Goal: Transaction & Acquisition: Purchase product/service

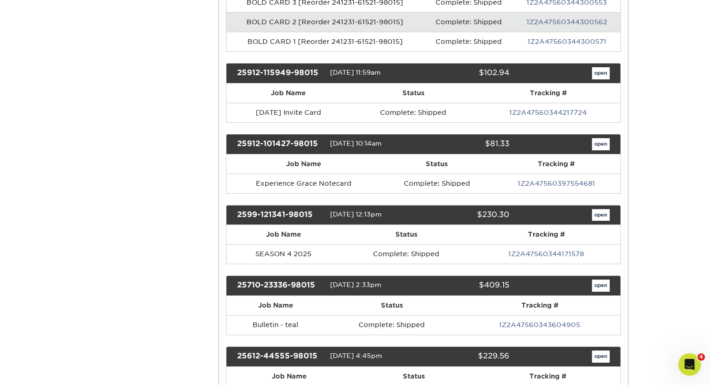
scroll to position [327, 0]
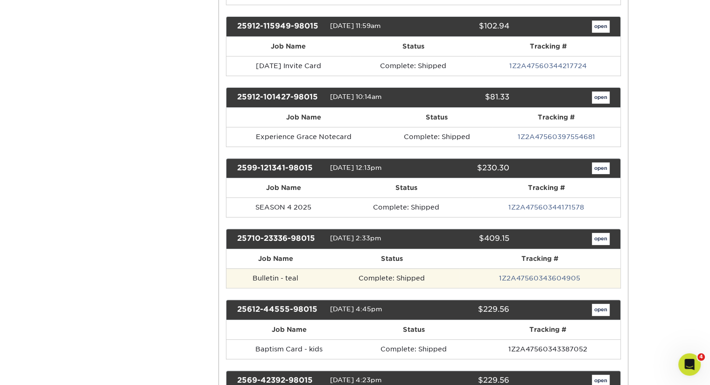
click at [282, 276] on td "Bulletin - teal" at bounding box center [275, 278] width 98 height 20
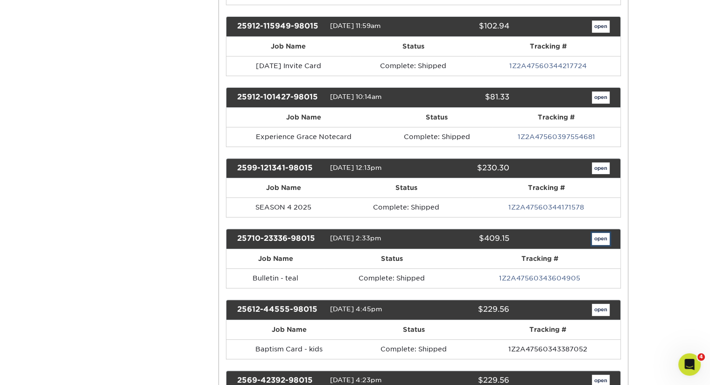
click at [602, 239] on link "open" at bounding box center [601, 239] width 18 height 12
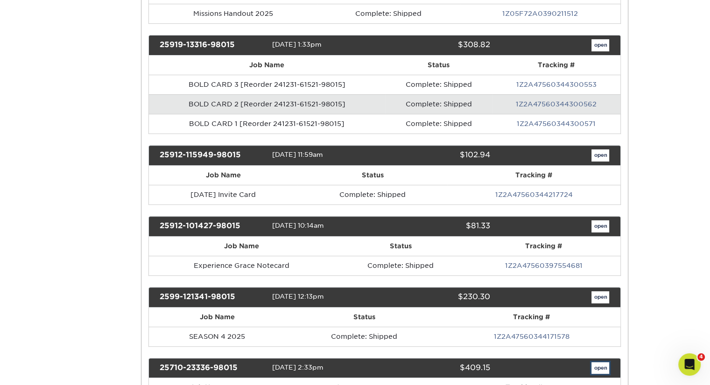
scroll to position [0, 0]
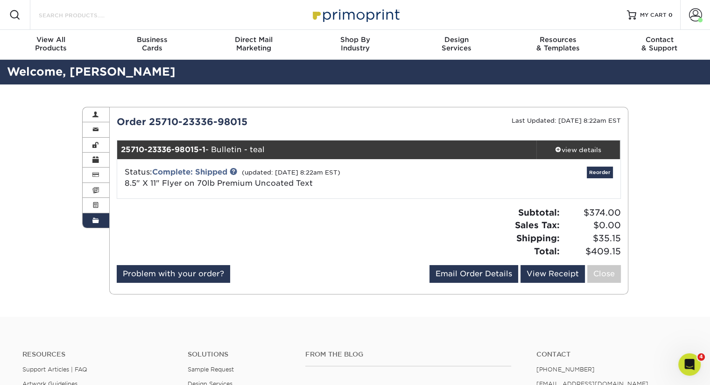
click at [90, 16] on input "Search Products" at bounding box center [83, 14] width 91 height 11
click at [606, 174] on link "Reorder" at bounding box center [600, 173] width 26 height 12
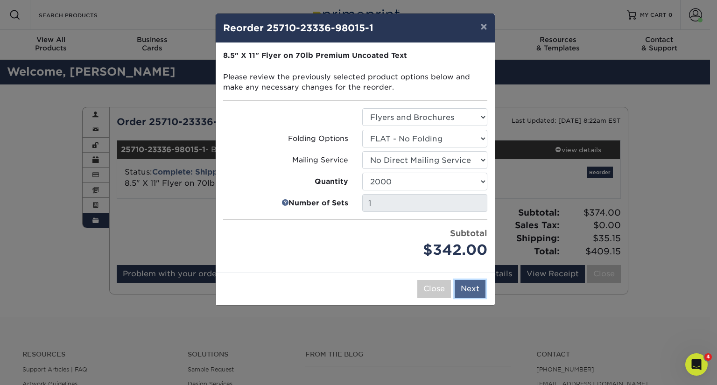
click at [469, 290] on button "Next" at bounding box center [470, 289] width 31 height 18
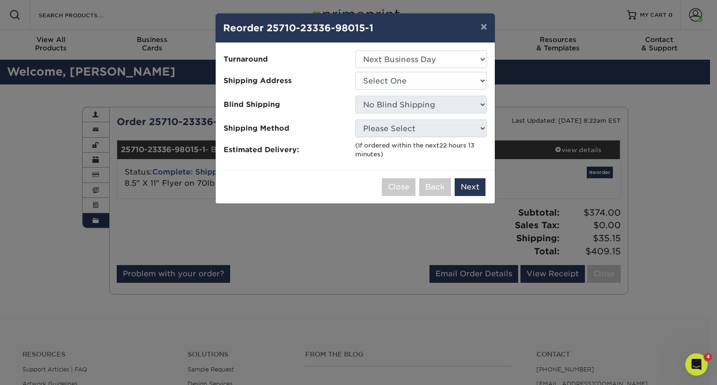
click at [434, 71] on ul "Turnaround Select One 2-4 Business Days 2 Day Next Business Day Shipping Addres…" at bounding box center [355, 104] width 264 height 109
click at [433, 58] on select "Select One 2-4 Business Days 2 Day Next Business Day" at bounding box center [421, 59] width 132 height 18
click at [355, 50] on select "Select One 2-4 Business Days 2 Day Next Business Day" at bounding box center [421, 59] width 132 height 18
click at [426, 76] on select "Select One GRACE Hinckley" at bounding box center [421, 81] width 132 height 18
select select "274645"
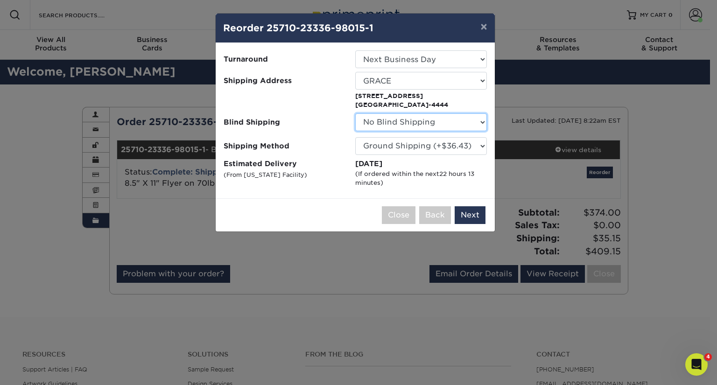
click at [413, 125] on select "No Blind Shipping GRACE Hinckley" at bounding box center [421, 122] width 132 height 18
click at [409, 122] on select "No Blind Shipping GRACE Hinckley" at bounding box center [421, 122] width 132 height 18
click at [466, 218] on button "Next" at bounding box center [470, 215] width 31 height 18
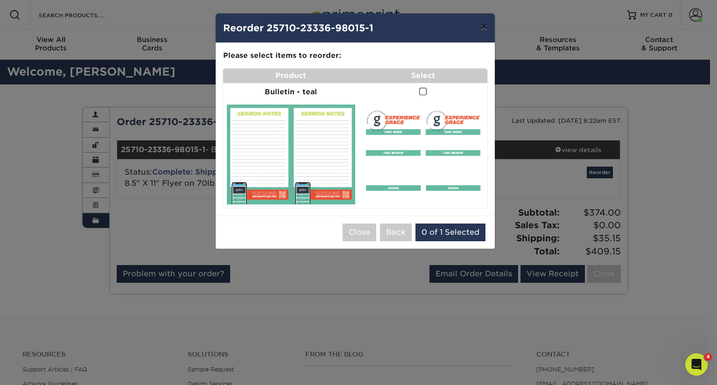
click at [486, 27] on button "×" at bounding box center [483, 27] width 21 height 26
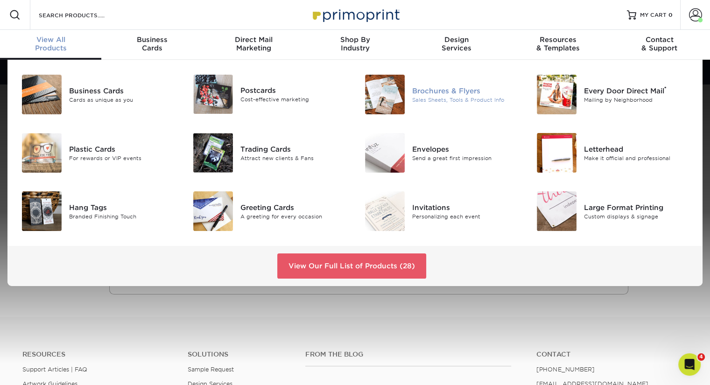
click at [451, 93] on div "Brochures & Flyers" at bounding box center [465, 90] width 107 height 10
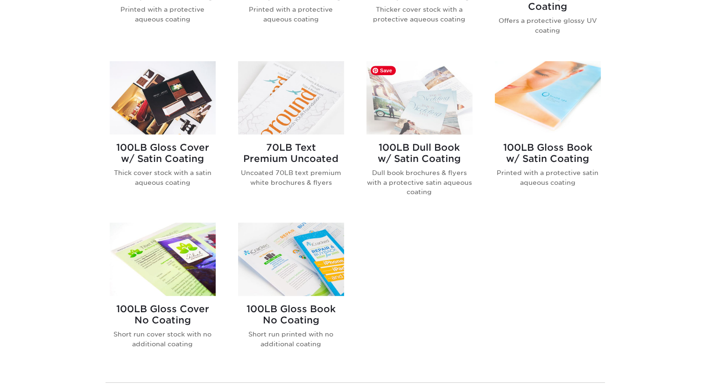
scroll to position [560, 0]
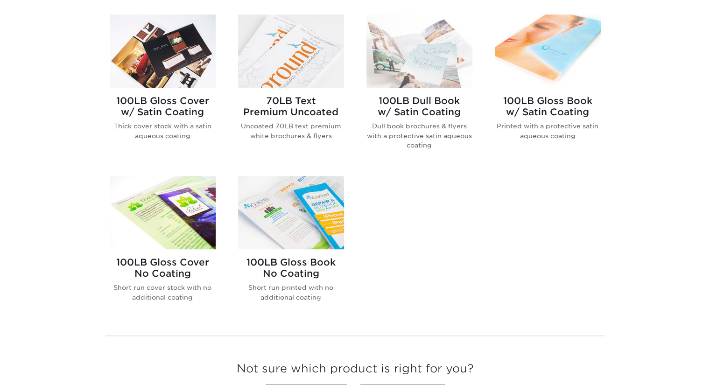
click at [283, 102] on h2 "70LB Text Premium Uncoated" at bounding box center [291, 106] width 106 height 22
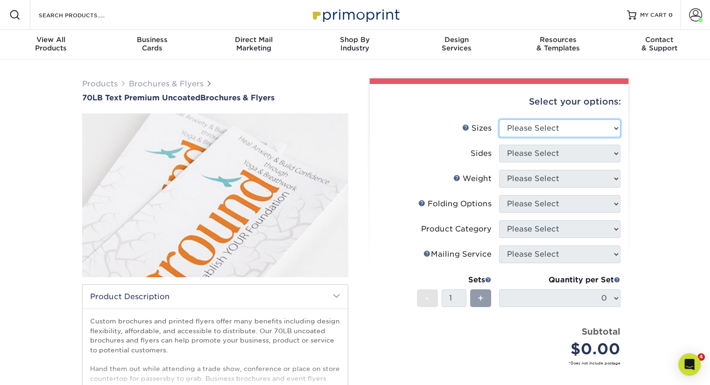
click at [551, 130] on select "Please Select 3.67" x 8.5" 4" x 6" 4" x 8.5" 4" x 9" 4.25" x 5.5" 4.25" x 11" 5…" at bounding box center [559, 129] width 121 height 18
select select "8.50x11.00"
click at [499, 120] on select "Please Select 3.67" x 8.5" 4" x 6" 4" x 8.5" 4" x 9" 4.25" x 5.5" 4.25" x 11" 5…" at bounding box center [559, 129] width 121 height 18
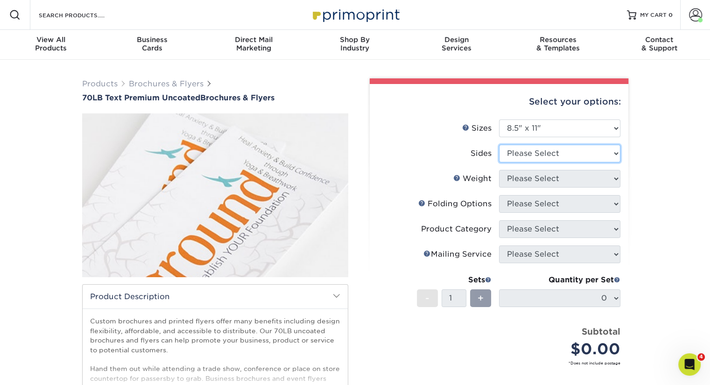
click at [558, 153] on select "Please Select Print Both Sides Print Front Only" at bounding box center [559, 154] width 121 height 18
select select "13abbda7-1d64-4f25-8bb2-c179b224825d"
click at [499, 145] on select "Please Select Print Both Sides Print Front Only" at bounding box center [559, 154] width 121 height 18
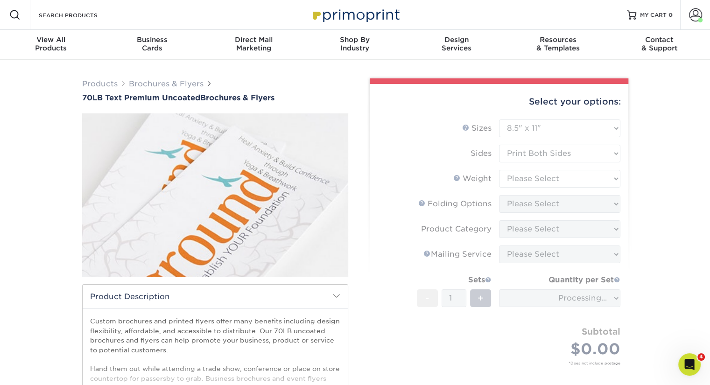
click at [550, 179] on form "Sizes Help Sizes Please Select 3.67" x 8.5" 4" x 6" 4" x 8.5" 4" x 9" 4.25" x 5…" at bounding box center [499, 254] width 244 height 268
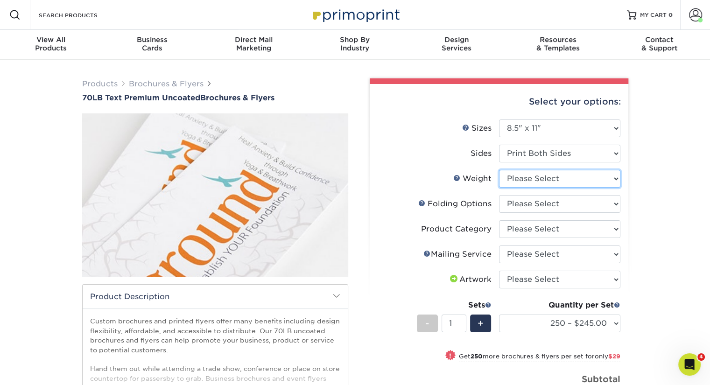
click at [512, 176] on select "Please Select 70LB" at bounding box center [559, 179] width 121 height 18
select select "70LB"
click at [499, 170] on select "Please Select 70LB" at bounding box center [559, 179] width 121 height 18
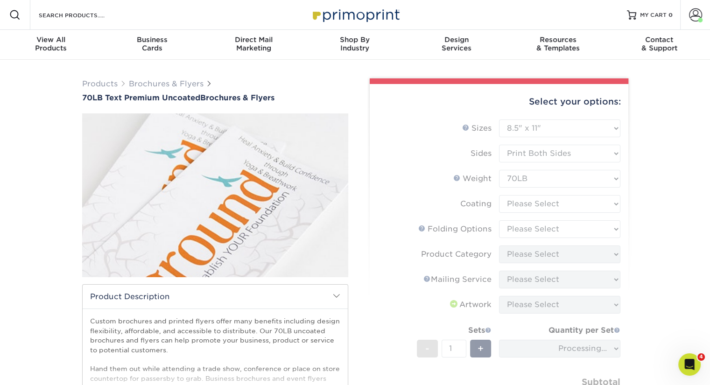
click at [510, 203] on form "Sizes Help Sizes Please Select 3.67" x 8.5" 4" x 6" 4" x 8.5" 4" x 9" 4.25" x 5…" at bounding box center [499, 279] width 244 height 318
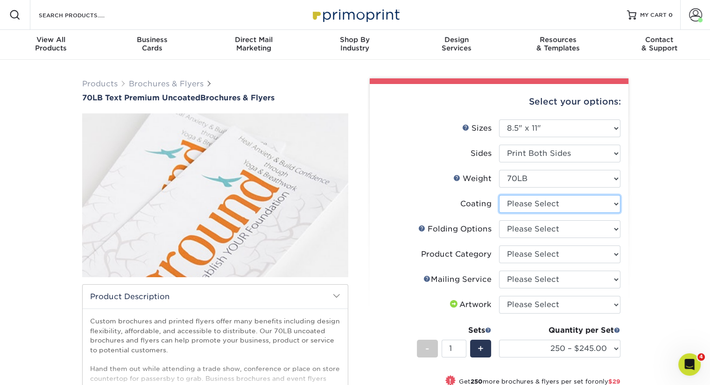
click at [541, 205] on select at bounding box center [559, 204] width 121 height 18
select select "3e7618de-abca-4bda-9f97-8b9129e913d8"
click at [499, 195] on select at bounding box center [559, 204] width 121 height 18
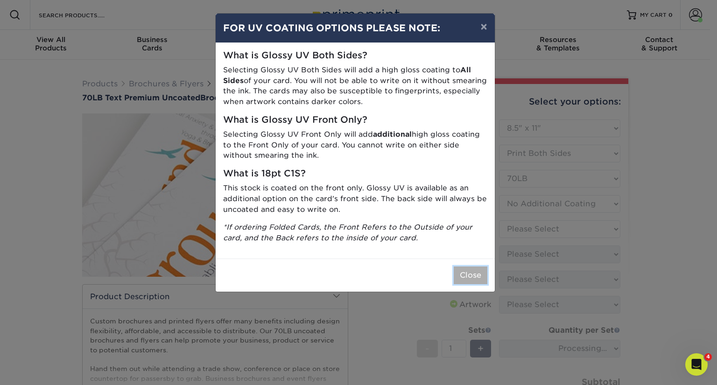
click at [474, 271] on button "Close" at bounding box center [471, 276] width 34 height 18
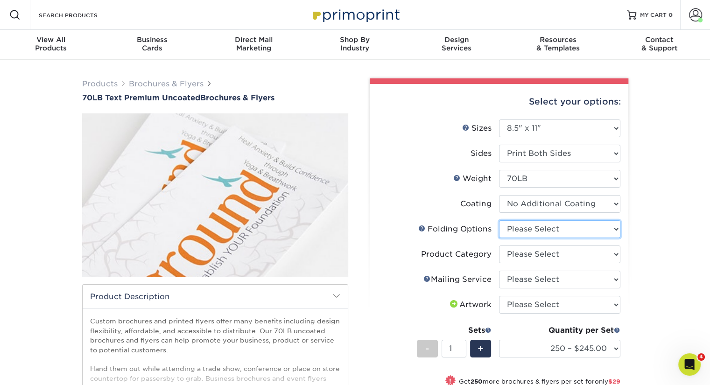
click at [535, 230] on select "Please Select FLAT - No Folding Accordion Fold Half-Fold (Vertical) Half-Fold (…" at bounding box center [559, 229] width 121 height 18
select select "9b1d5825-34d1-4721-9874-ed79abb003d7"
click at [499, 220] on select "Please Select FLAT - No Folding Accordion Fold Half-Fold (Vertical) Half-Fold (…" at bounding box center [559, 229] width 121 height 18
click at [518, 251] on select "Please Select Flyers and Brochures" at bounding box center [559, 255] width 121 height 18
select select "1a668080-6b7c-4174-b399-2c3833b27ef4"
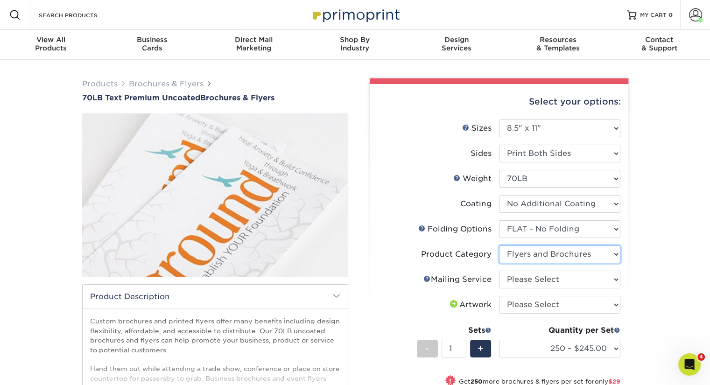
click at [499, 246] on select "Please Select Flyers and Brochures" at bounding box center [559, 255] width 121 height 18
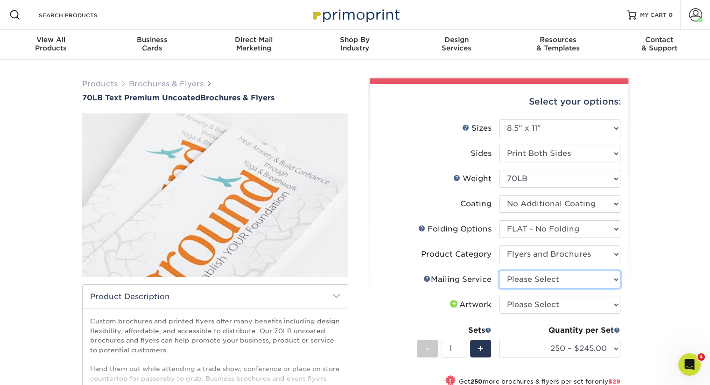
click at [524, 282] on select "Please Select No Direct Mailing Service No, I will mail/stamp/imprint Direct Ma…" at bounding box center [559, 280] width 121 height 18
select select "3e5e9bdd-d78a-4c28-a41d-fe1407925ca6"
click at [499, 271] on select "Please Select No Direct Mailing Service No, I will mail/stamp/imprint Direct Ma…" at bounding box center [559, 280] width 121 height 18
click at [526, 297] on select "Please Select I will upload files I need a design - $175" at bounding box center [559, 305] width 121 height 18
select select "upload"
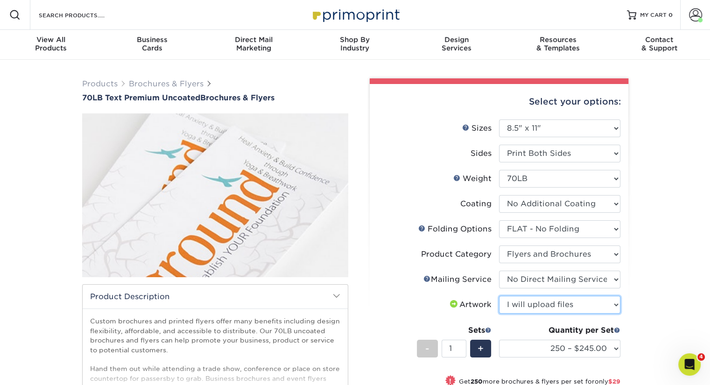
click at [499, 296] on select "Please Select I will upload files I need a design - $175" at bounding box center [559, 305] width 121 height 18
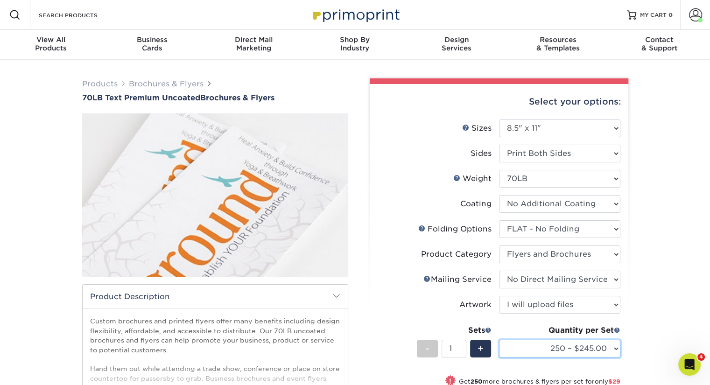
click at [539, 349] on select "250 – $245.00 500 – $274.00 750 – $279.00 1000 – $284.00 1500 – $320.00 2000 – …" at bounding box center [559, 349] width 121 height 18
select select "2000 – $342.00"
click at [499, 340] on select "250 – $245.00 500 – $274.00 750 – $279.00 1000 – $284.00 1500 – $320.00 2000 – …" at bounding box center [559, 349] width 121 height 18
click at [522, 346] on select "250 – $245.00 500 – $274.00 750 – $279.00 1000 – $284.00 1500 – $320.00 2000 – …" at bounding box center [559, 349] width 121 height 18
click at [499, 340] on select "250 – $245.00 500 – $274.00 750 – $279.00 1000 – $284.00 1500 – $320.00 2000 – …" at bounding box center [559, 349] width 121 height 18
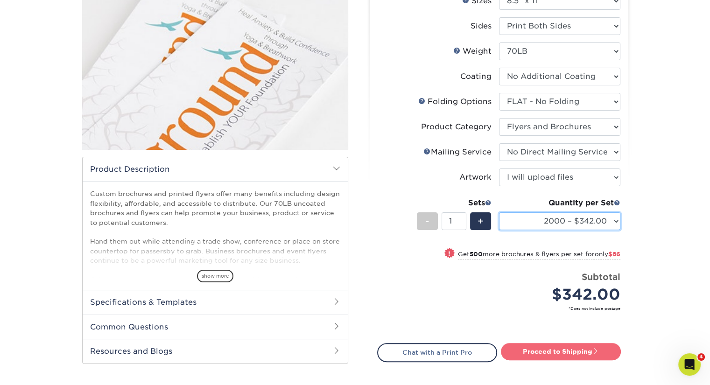
scroll to position [140, 0]
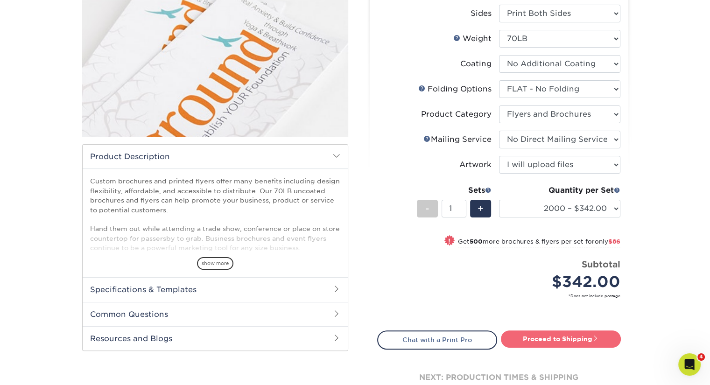
click at [565, 341] on link "Proceed to Shipping" at bounding box center [561, 339] width 120 height 17
type input "Set 1"
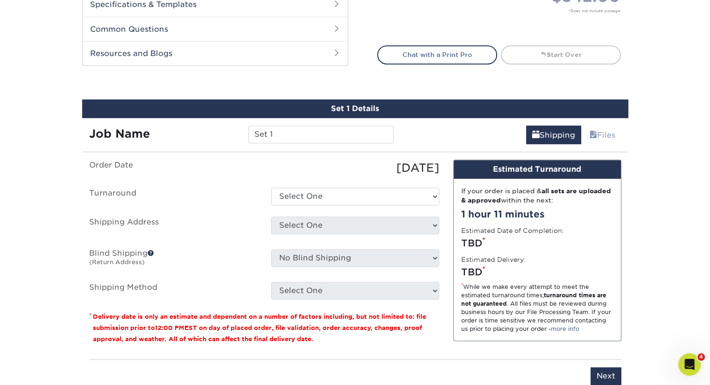
scroll to position [496, 0]
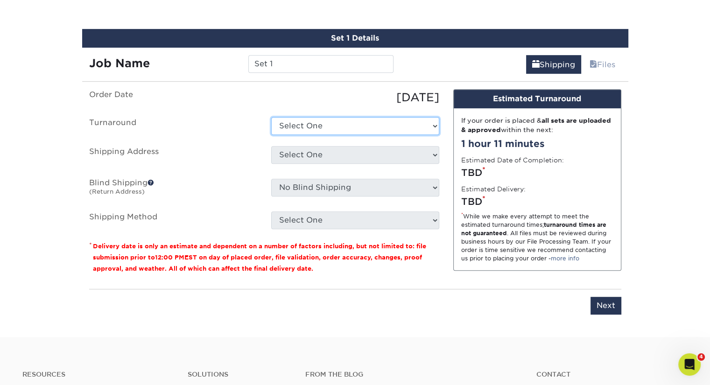
click at [387, 127] on select "Select One 2-4 Business Days 2 Day Next Business Day" at bounding box center [355, 126] width 168 height 18
select select "1c8c78c1-cbc6-4bd6-9024-09d24e6fe478"
click at [271, 117] on select "Select One 2-4 Business Days 2 Day Next Business Day" at bounding box center [355, 126] width 168 height 18
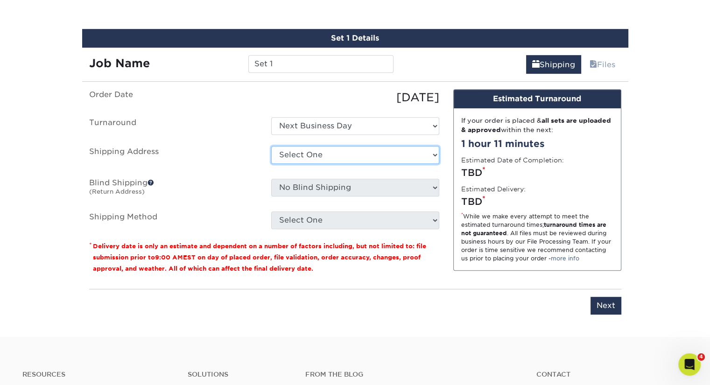
click at [377, 155] on select "Select One GRACE Hinckley + Add New Address" at bounding box center [355, 155] width 168 height 18
select select "274645"
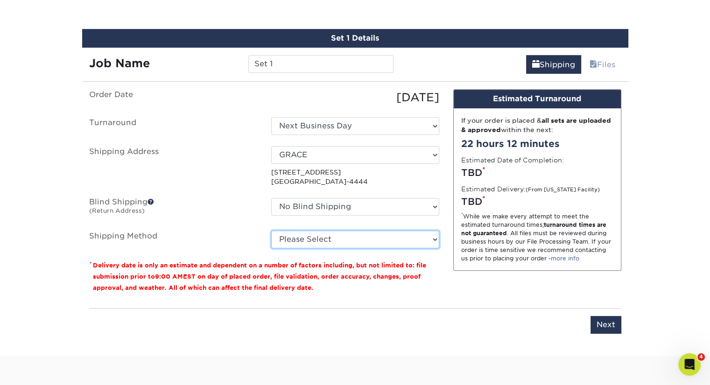
click at [367, 239] on select "Please Select Ground Shipping (+$36.43) 3 Day Shipping Service (+$53.69) 2 Day …" at bounding box center [355, 240] width 168 height 18
select select "03"
click at [271, 231] on select "Please Select Ground Shipping (+$36.43) 3 Day Shipping Service (+$53.69) 2 Day …" at bounding box center [355, 240] width 168 height 18
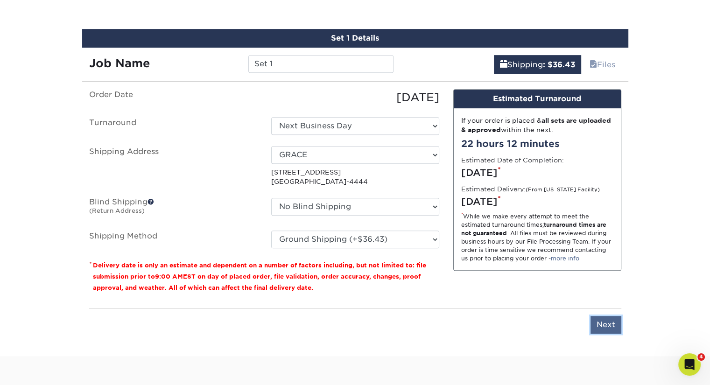
click at [605, 325] on input "Next" at bounding box center [606, 325] width 31 height 18
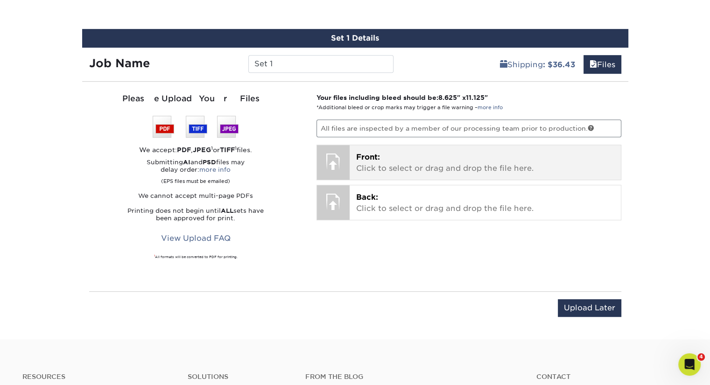
click at [397, 169] on p "Front: Click to select or drag and drop the file here." at bounding box center [485, 163] width 258 height 22
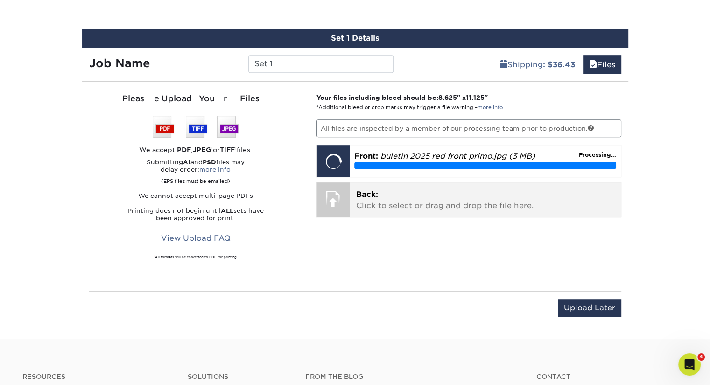
click at [378, 198] on p "Back: Click to select or drag and drop the file here." at bounding box center [485, 200] width 258 height 22
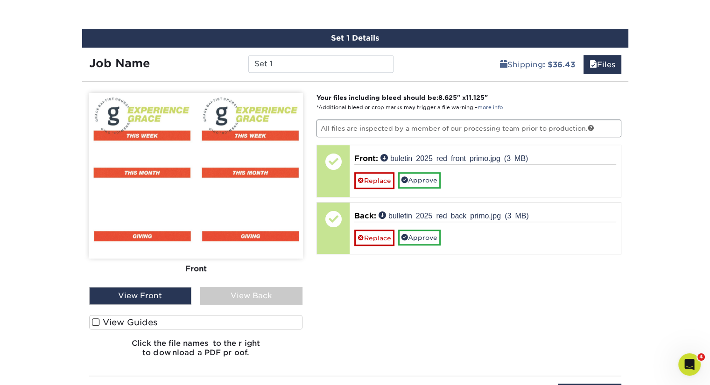
click at [223, 291] on div "View Back" at bounding box center [251, 296] width 103 height 18
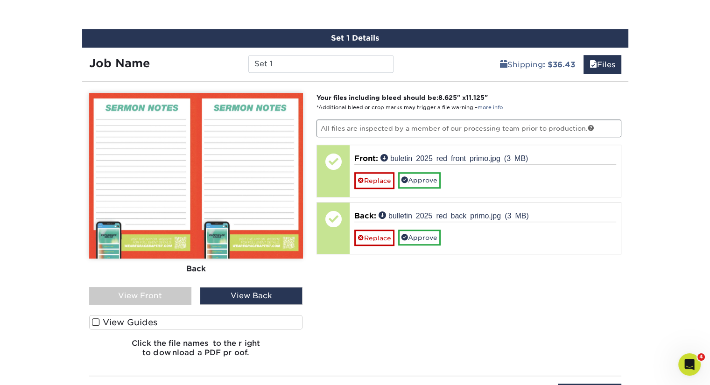
click at [166, 294] on div "View Front" at bounding box center [140, 296] width 103 height 18
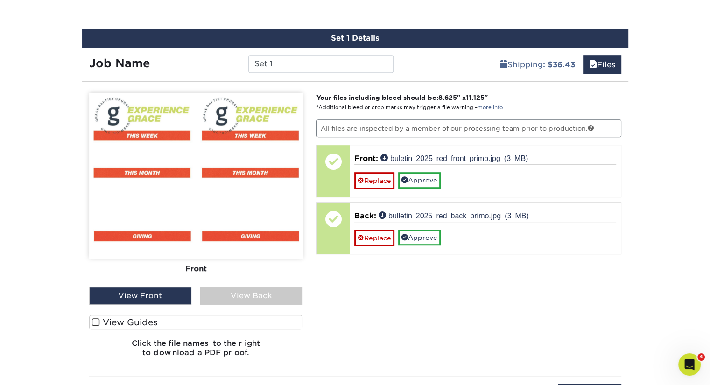
click at [165, 324] on label "View Guides" at bounding box center [196, 322] width 214 height 14
click at [0, 0] on input "View Guides" at bounding box center [0, 0] width 0 height 0
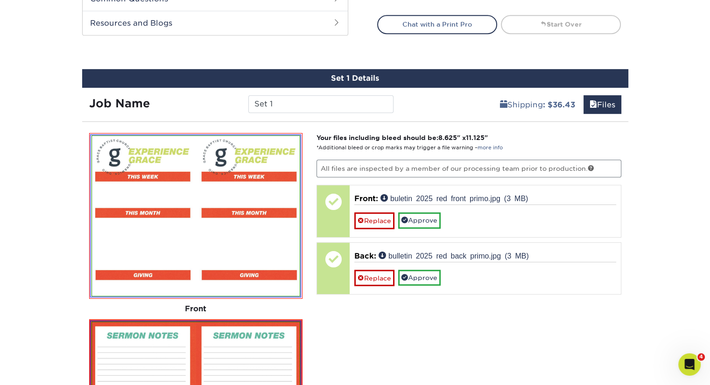
scroll to position [449, 0]
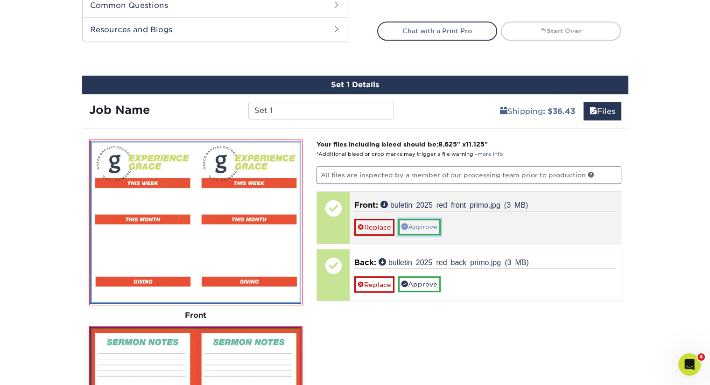
click at [415, 222] on link "Approve" at bounding box center [419, 227] width 42 height 16
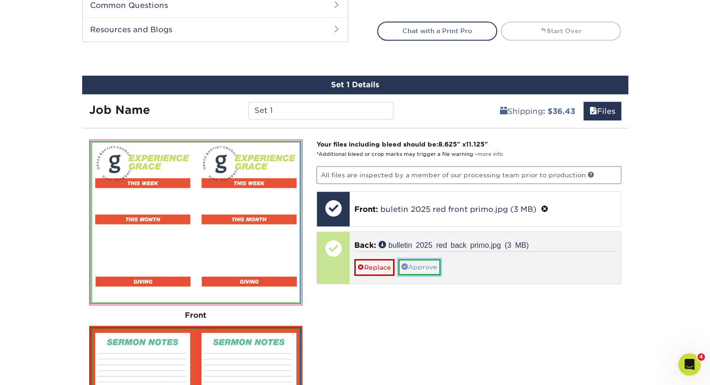
click at [420, 261] on link "Approve" at bounding box center [419, 267] width 42 height 16
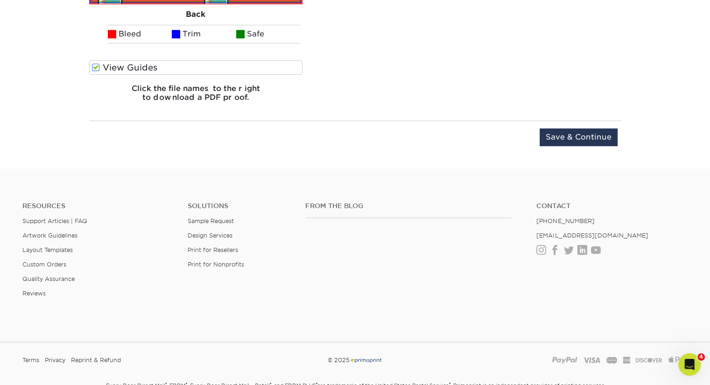
scroll to position [963, 0]
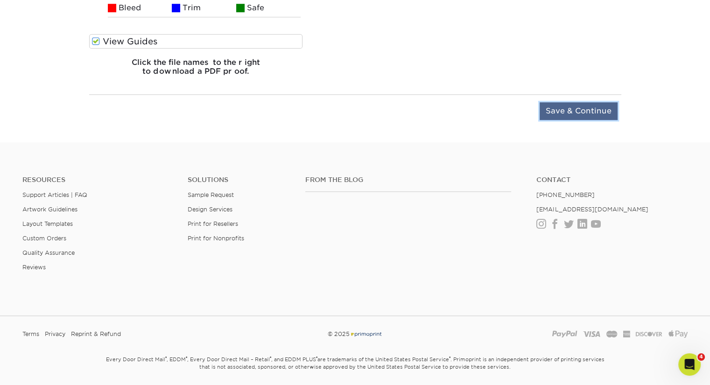
click at [572, 110] on input "Save & Continue" at bounding box center [579, 111] width 78 height 18
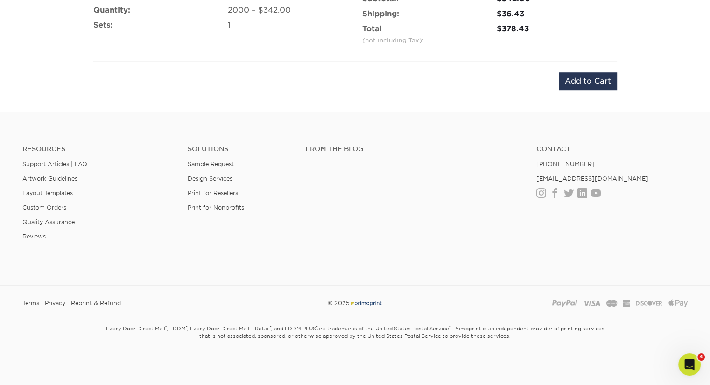
scroll to position [635, 0]
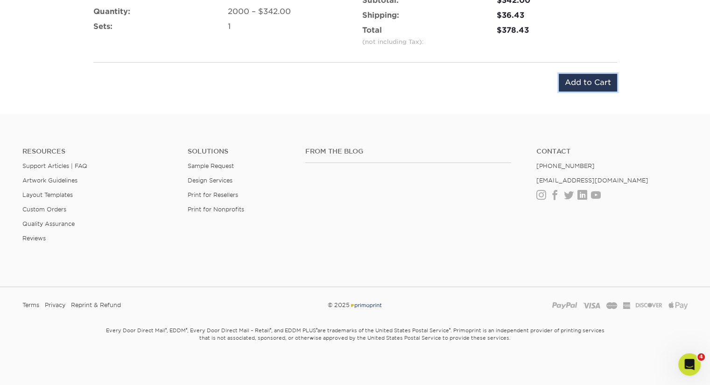
click at [580, 77] on input "Add to Cart" at bounding box center [588, 83] width 58 height 18
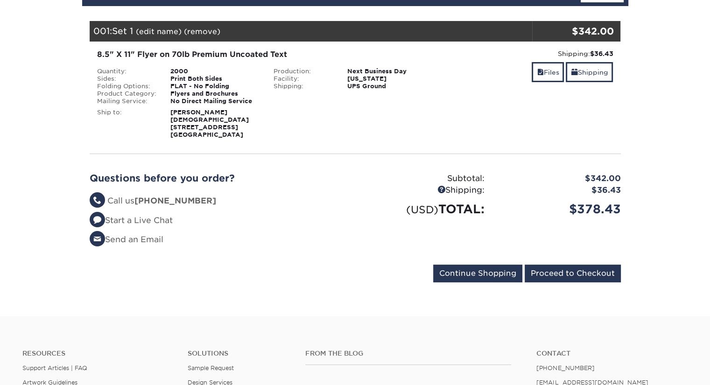
scroll to position [233, 0]
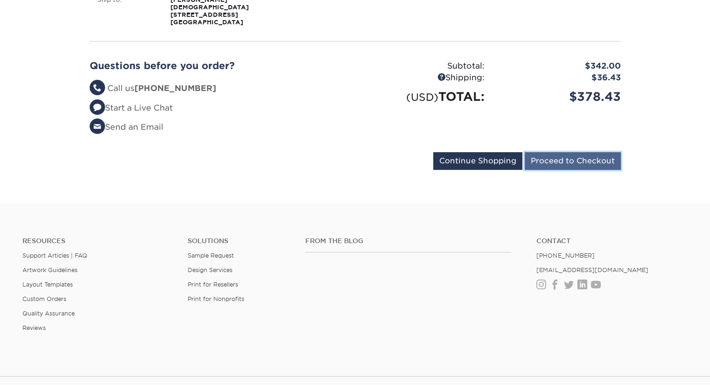
click at [563, 154] on input "Proceed to Checkout" at bounding box center [573, 161] width 96 height 18
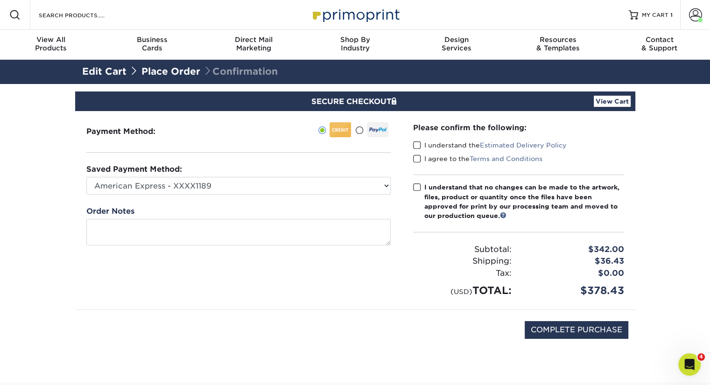
click at [415, 140] on div "Please confirm the following: I understand the Estimated Delivery Policy I agre…" at bounding box center [518, 210] width 211 height 176
click at [416, 143] on span at bounding box center [417, 145] width 8 height 9
click at [0, 0] on input "I understand the Estimated Delivery Policy" at bounding box center [0, 0] width 0 height 0
click at [416, 162] on span at bounding box center [417, 159] width 8 height 9
click at [0, 0] on input "I agree to the Terms and Conditions" at bounding box center [0, 0] width 0 height 0
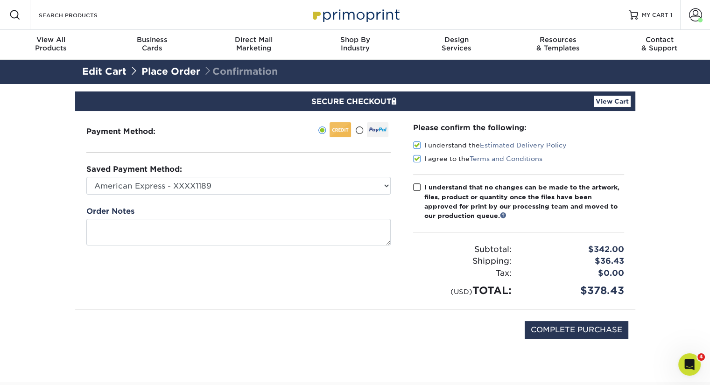
click at [416, 183] on label "I understand that no changes can be made to the artwork, files, product or quan…" at bounding box center [518, 202] width 211 height 38
click at [0, 0] on input "I understand that no changes can be made to the artwork, files, product or quan…" at bounding box center [0, 0] width 0 height 0
click at [566, 328] on input "COMPLETE PURCHASE" at bounding box center [577, 330] width 104 height 18
type input "PROCESSING, PLEASE WAIT..."
